Goal: Check status: Check status

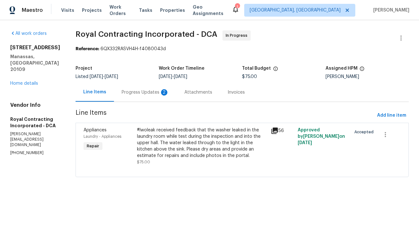
click at [169, 96] on div "Progress Updates 2" at bounding box center [144, 92] width 47 height 6
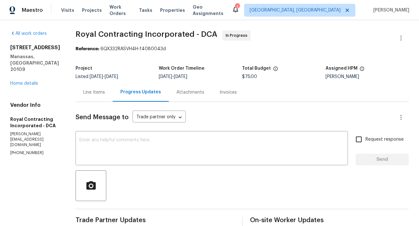
click at [204, 96] on div "Attachments" at bounding box center [190, 92] width 28 height 6
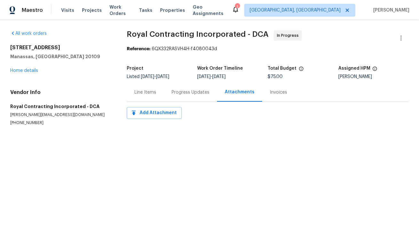
click at [287, 96] on div "Invoices" at bounding box center [278, 92] width 17 height 6
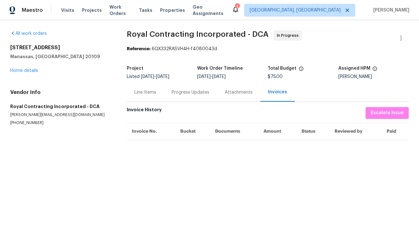
click at [156, 96] on div "Line Items" at bounding box center [145, 92] width 22 height 6
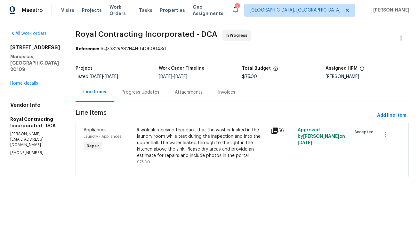
click at [278, 134] on icon at bounding box center [274, 131] width 6 height 6
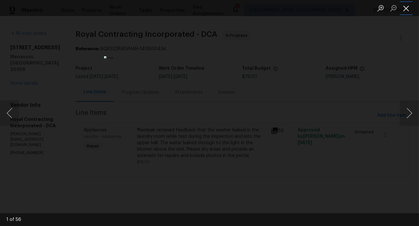
click at [407, 8] on button "Close lightbox" at bounding box center [405, 8] width 13 height 11
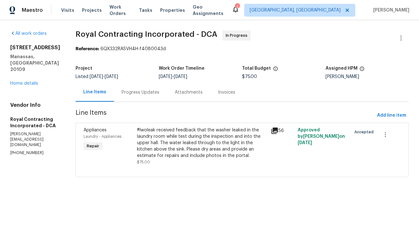
click at [159, 96] on div "Progress Updates" at bounding box center [140, 92] width 38 height 6
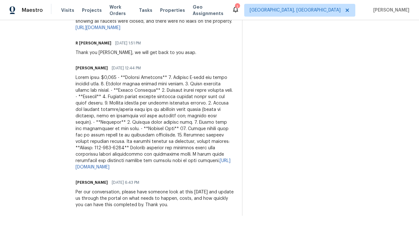
scroll to position [538, 0]
click at [138, 159] on link "[URL][DOMAIN_NAME]" at bounding box center [152, 164] width 155 height 11
